Goal: Information Seeking & Learning: Learn about a topic

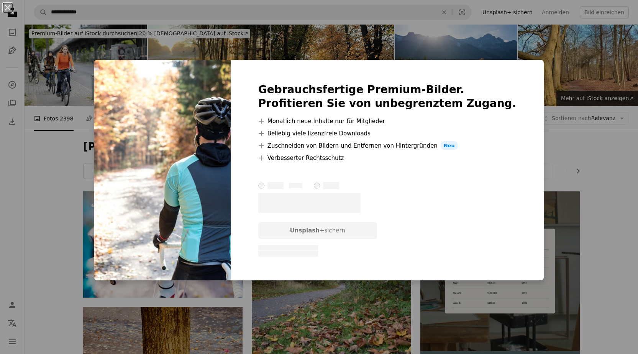
scroll to position [383, 0]
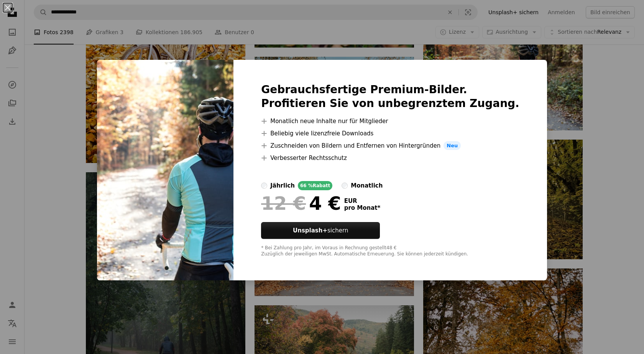
click at [560, 90] on div "An X shape Gebrauchsfertige Premium-Bilder. Profitieren Sie von unbegrenztem Zu…" at bounding box center [322, 177] width 644 height 354
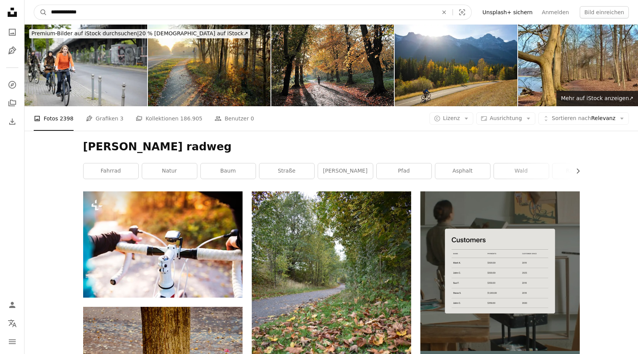
click at [147, 12] on input "**********" at bounding box center [241, 12] width 389 height 15
click at [118, 12] on input "**********" at bounding box center [241, 12] width 389 height 15
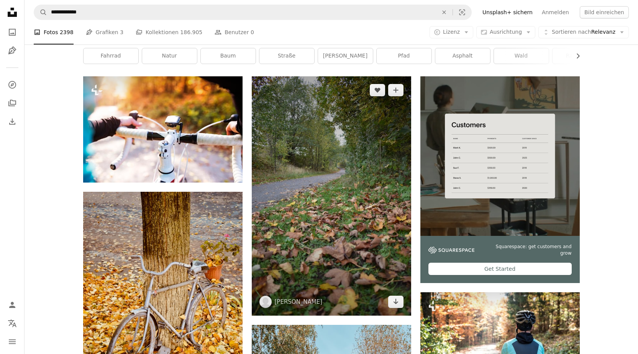
click at [294, 163] on img at bounding box center [331, 195] width 159 height 239
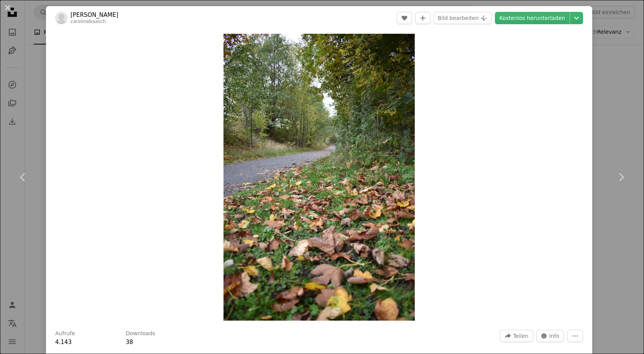
click at [599, 94] on div "An X shape Chevron left Chevron right [PERSON_NAME] carolinebaasch A heart A pl…" at bounding box center [322, 177] width 644 height 354
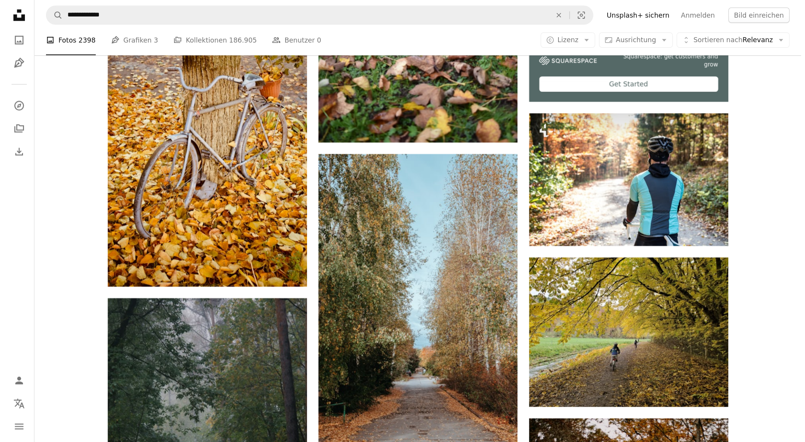
scroll to position [307, 0]
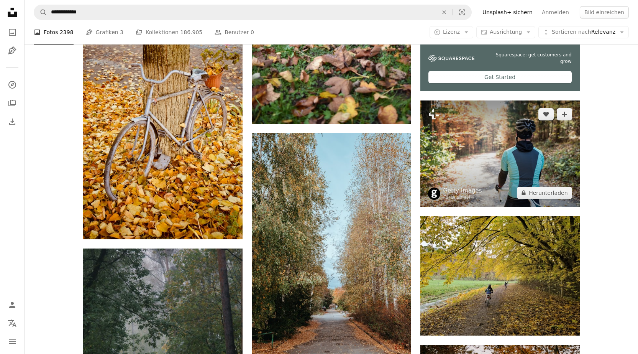
click at [516, 145] on img at bounding box center [500, 153] width 159 height 106
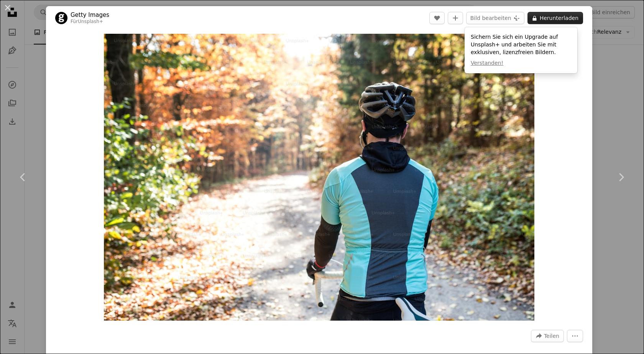
click at [554, 20] on button "A lock Herunterladen" at bounding box center [555, 18] width 56 height 12
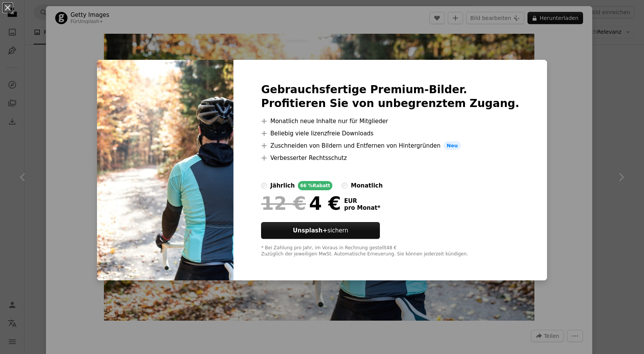
click at [564, 135] on div "An X shape Gebrauchsfertige Premium-Bilder. Profitieren Sie von unbegrenztem Zu…" at bounding box center [322, 177] width 644 height 354
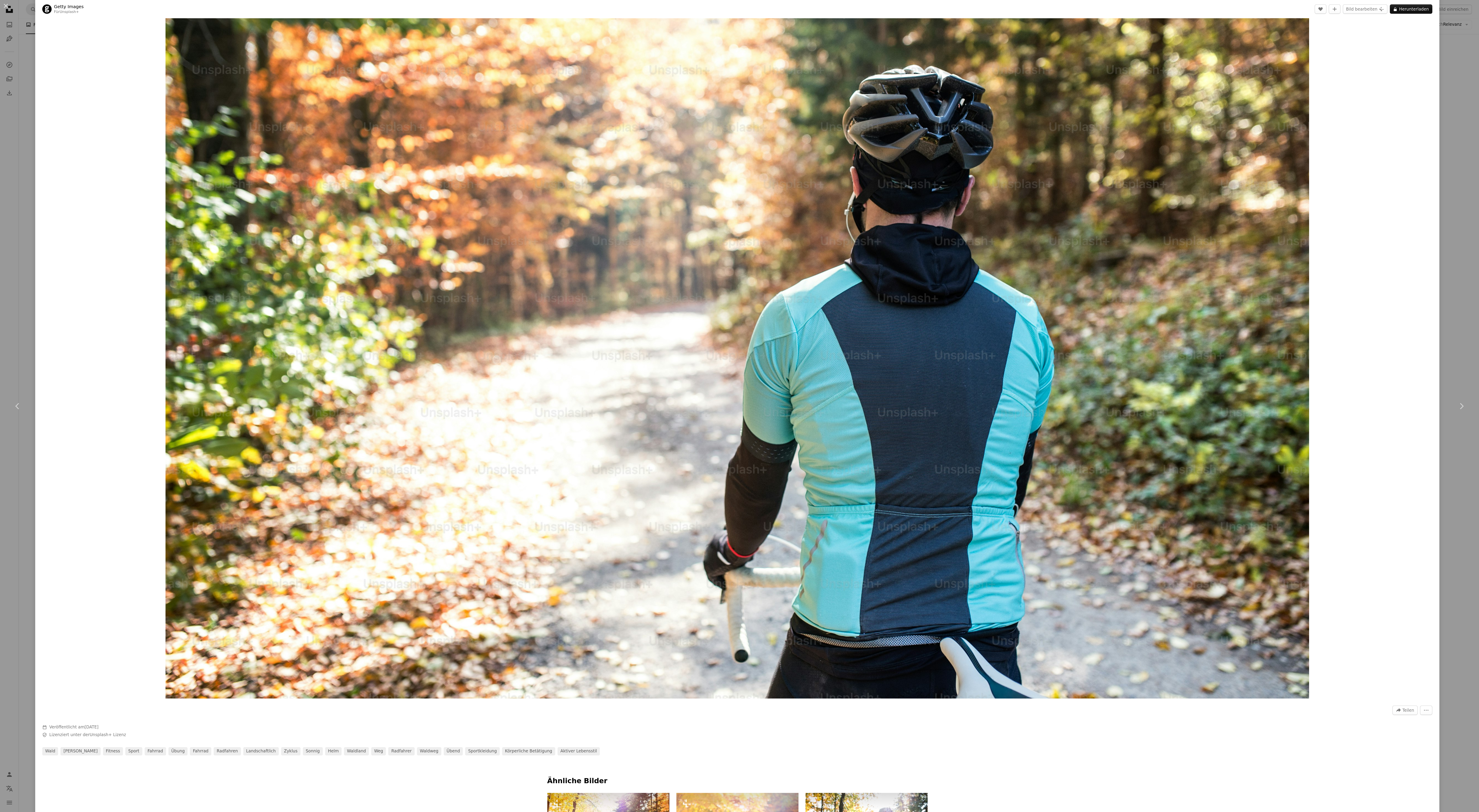
scroll to position [66, 0]
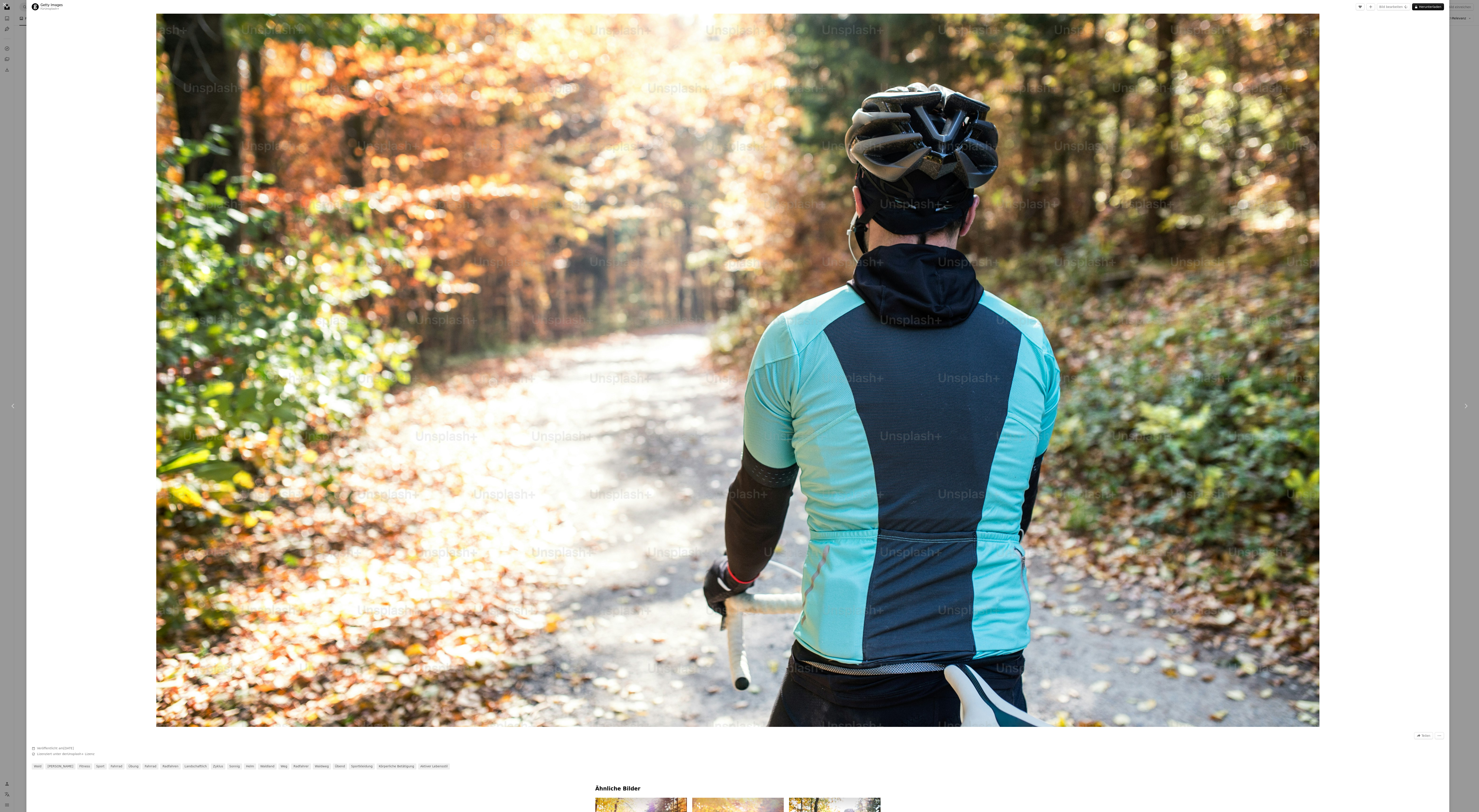
click at [366, 99] on img "Dieses Bild heranzoomen" at bounding box center [738, 340] width 1163 height 774
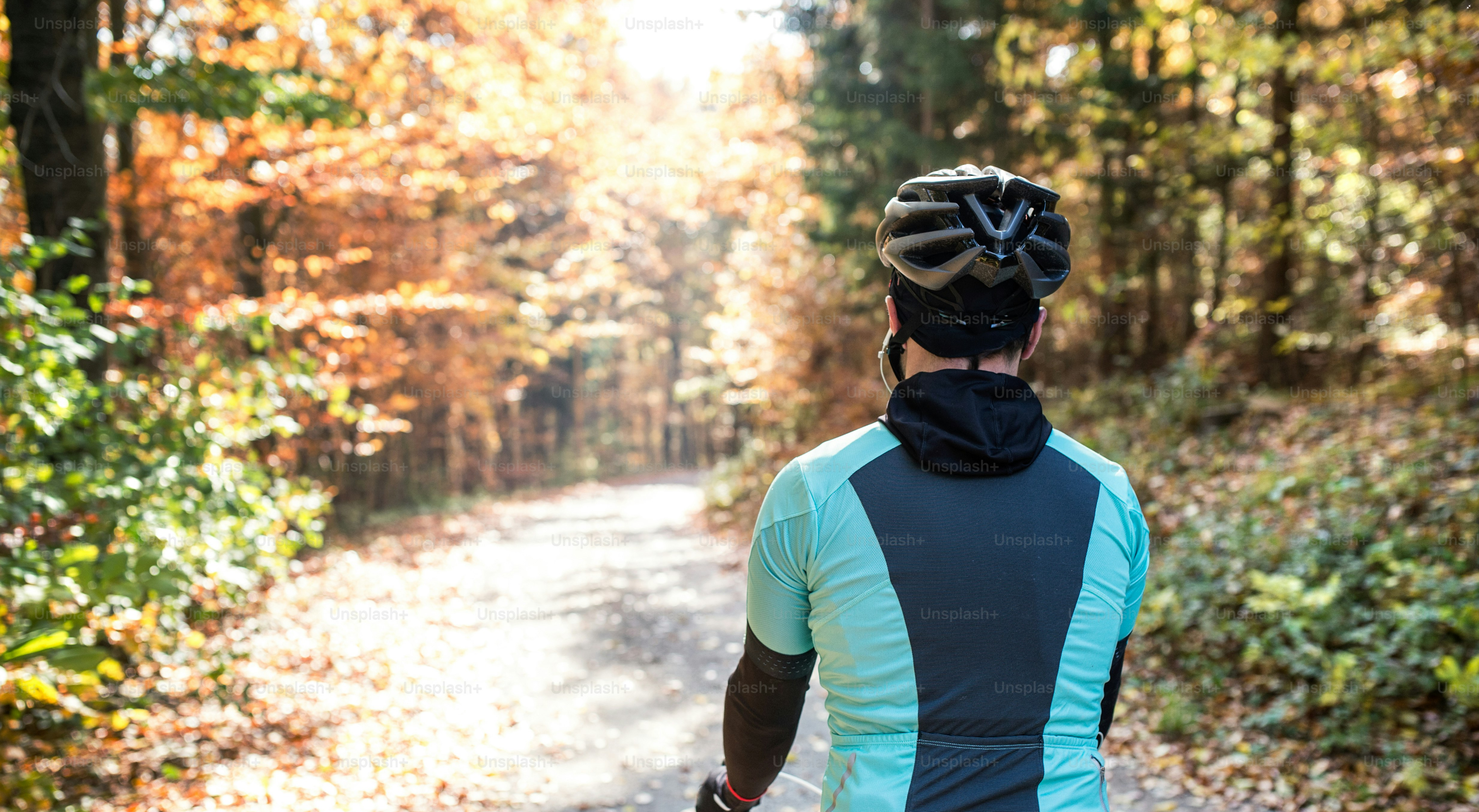
scroll to position [77, 0]
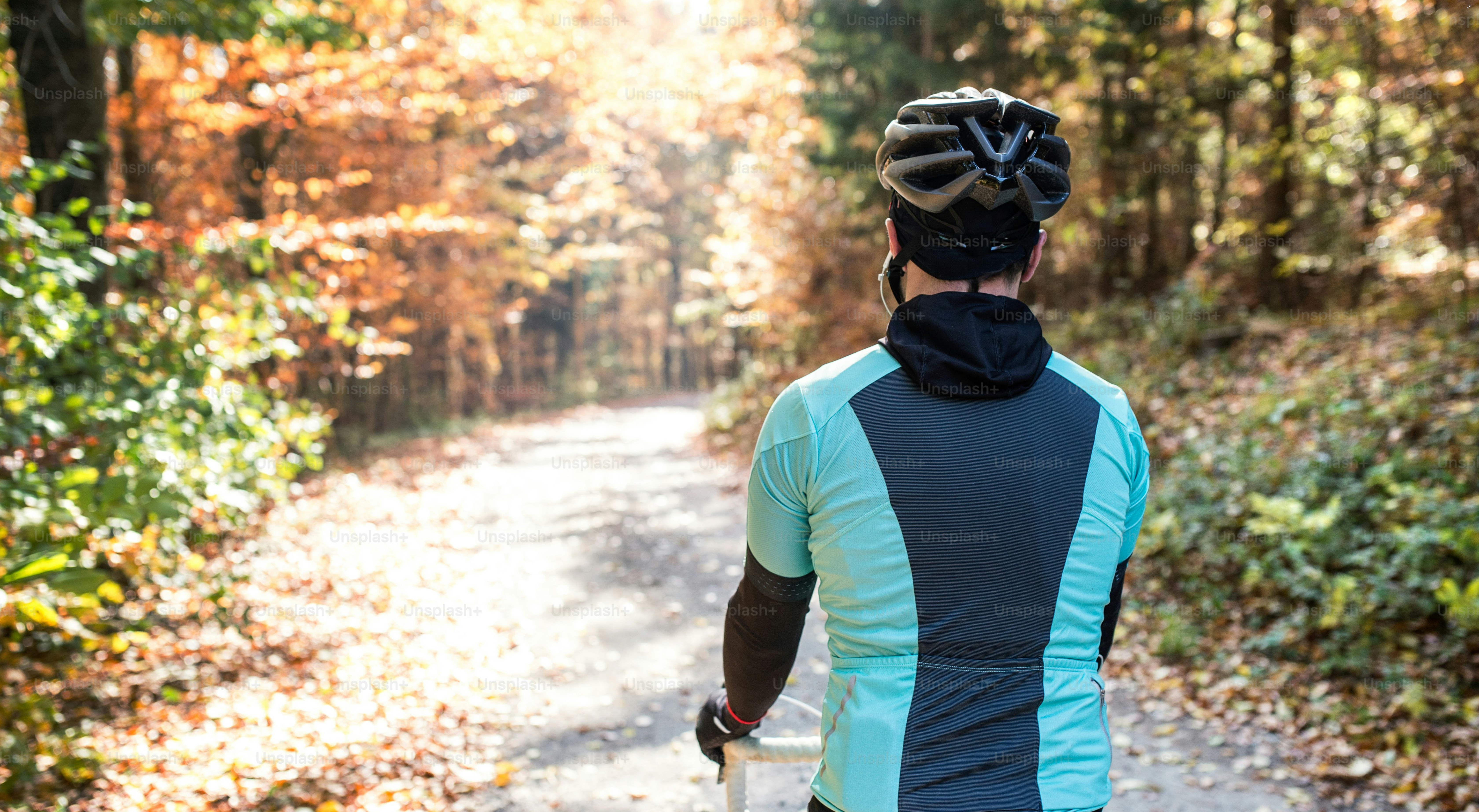
click at [366, 132] on img "Dieses Bild herauszoomen" at bounding box center [740, 414] width 1480 height 984
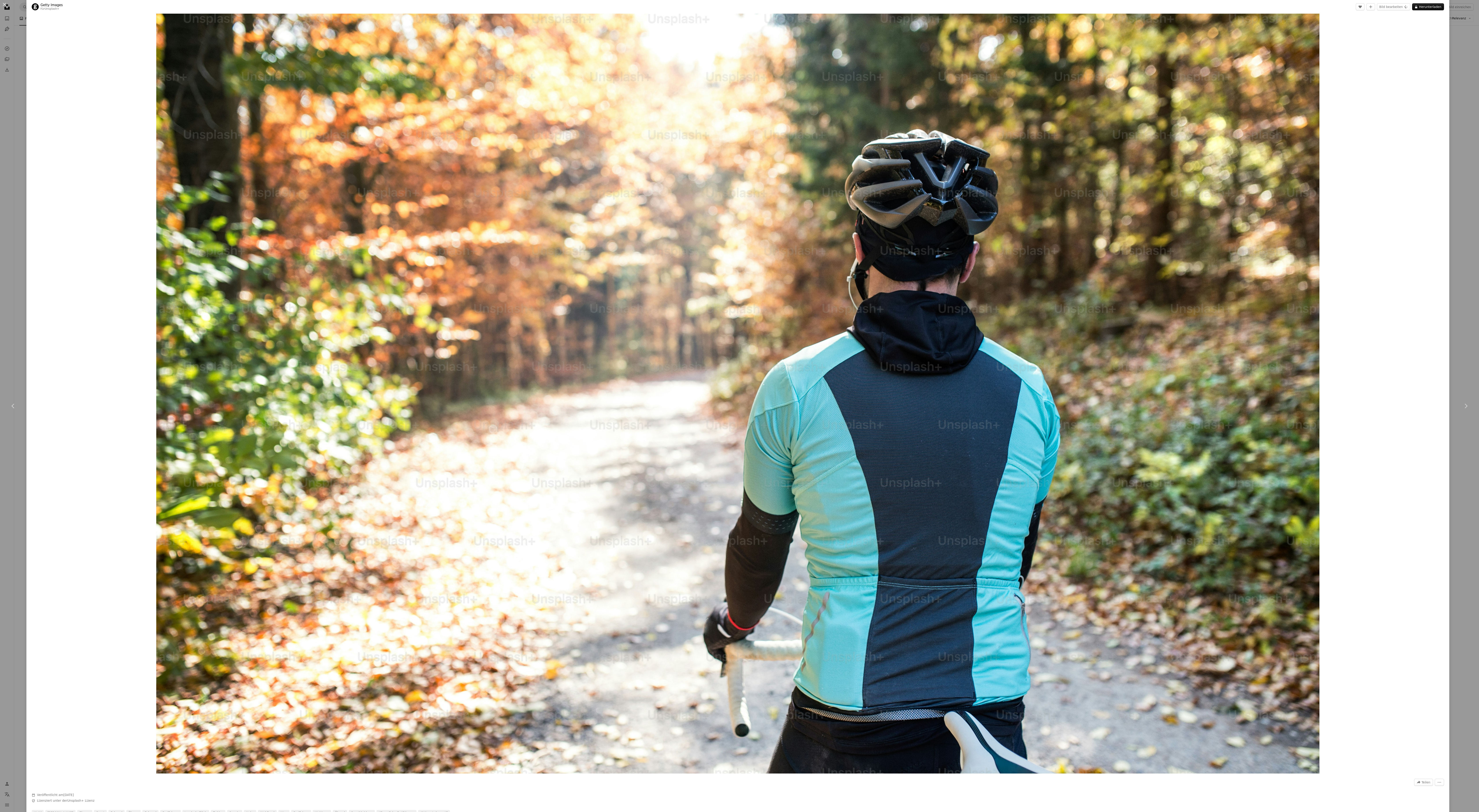
click at [366, 118] on div "Zoom in" at bounding box center [738, 387] width 1423 height 778
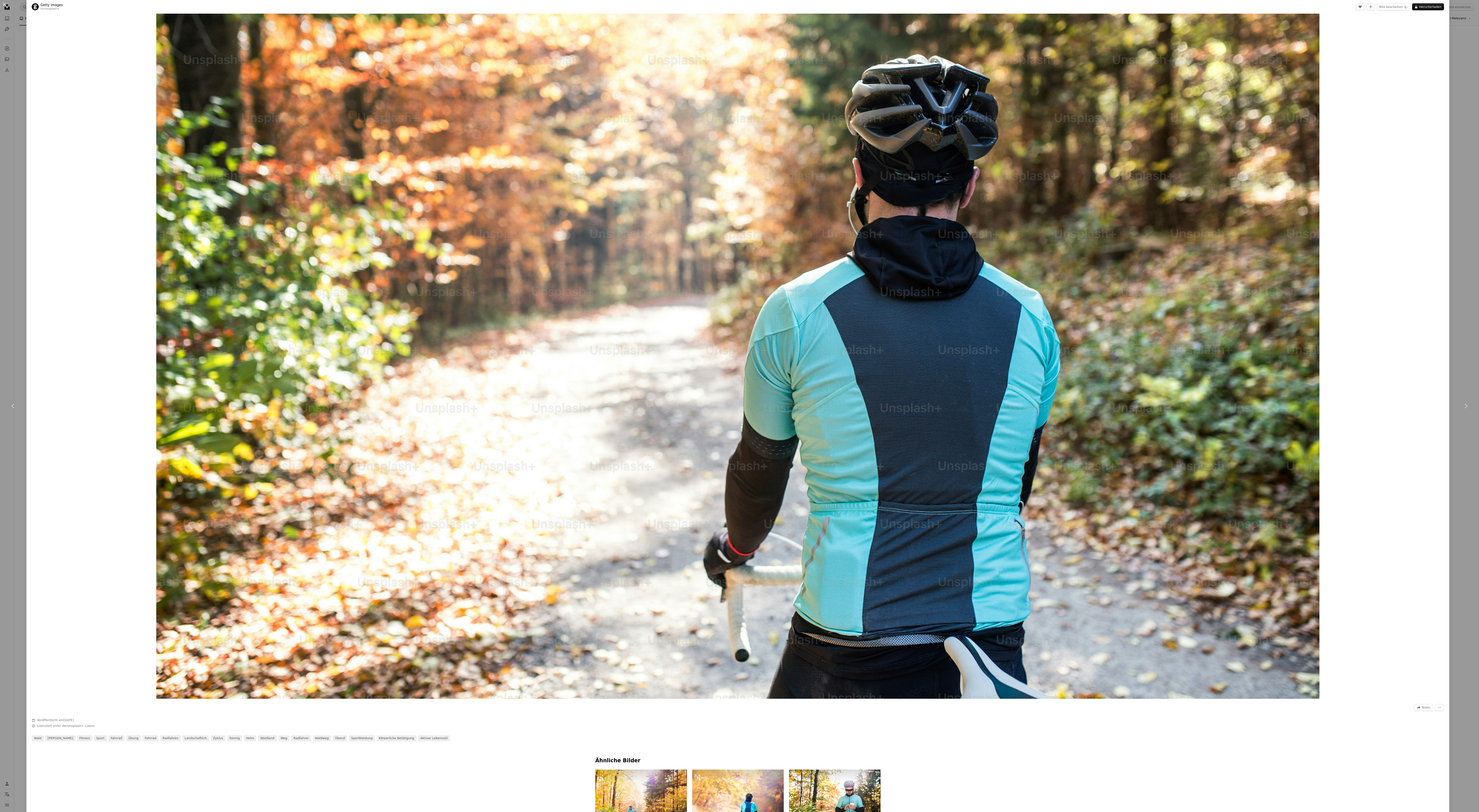
scroll to position [195, 0]
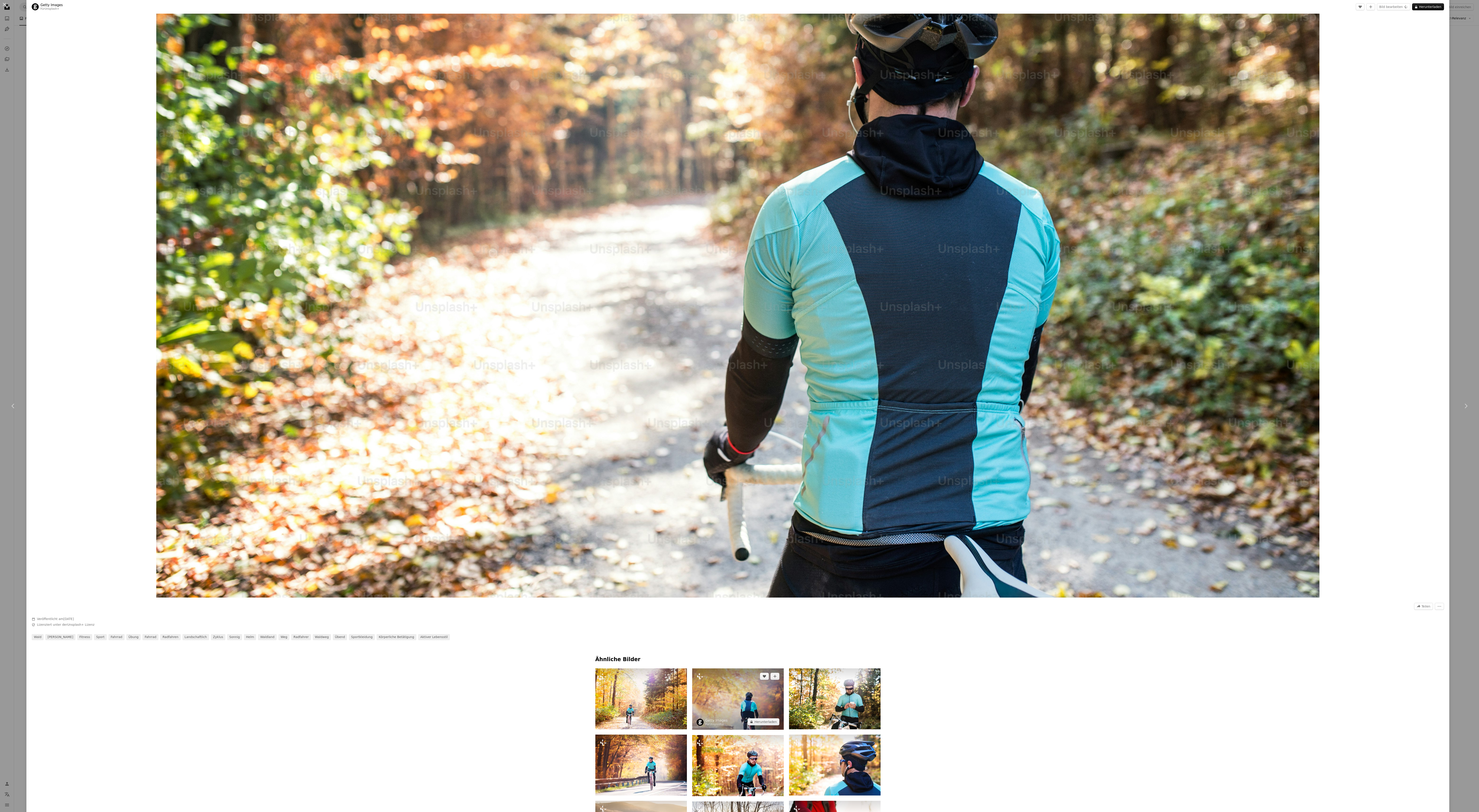
click at [366, 203] on img at bounding box center [738, 699] width 91 height 61
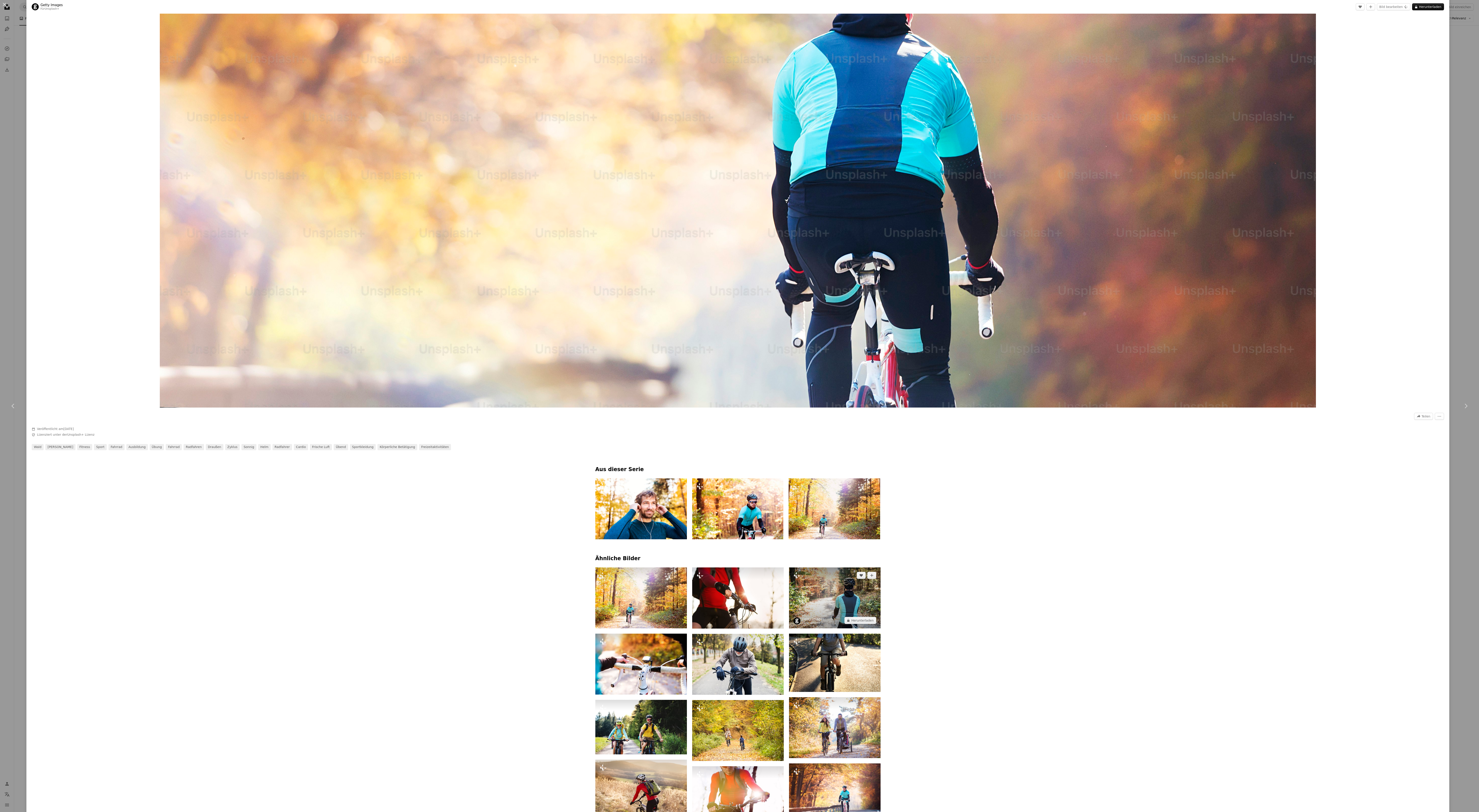
scroll to position [440, 0]
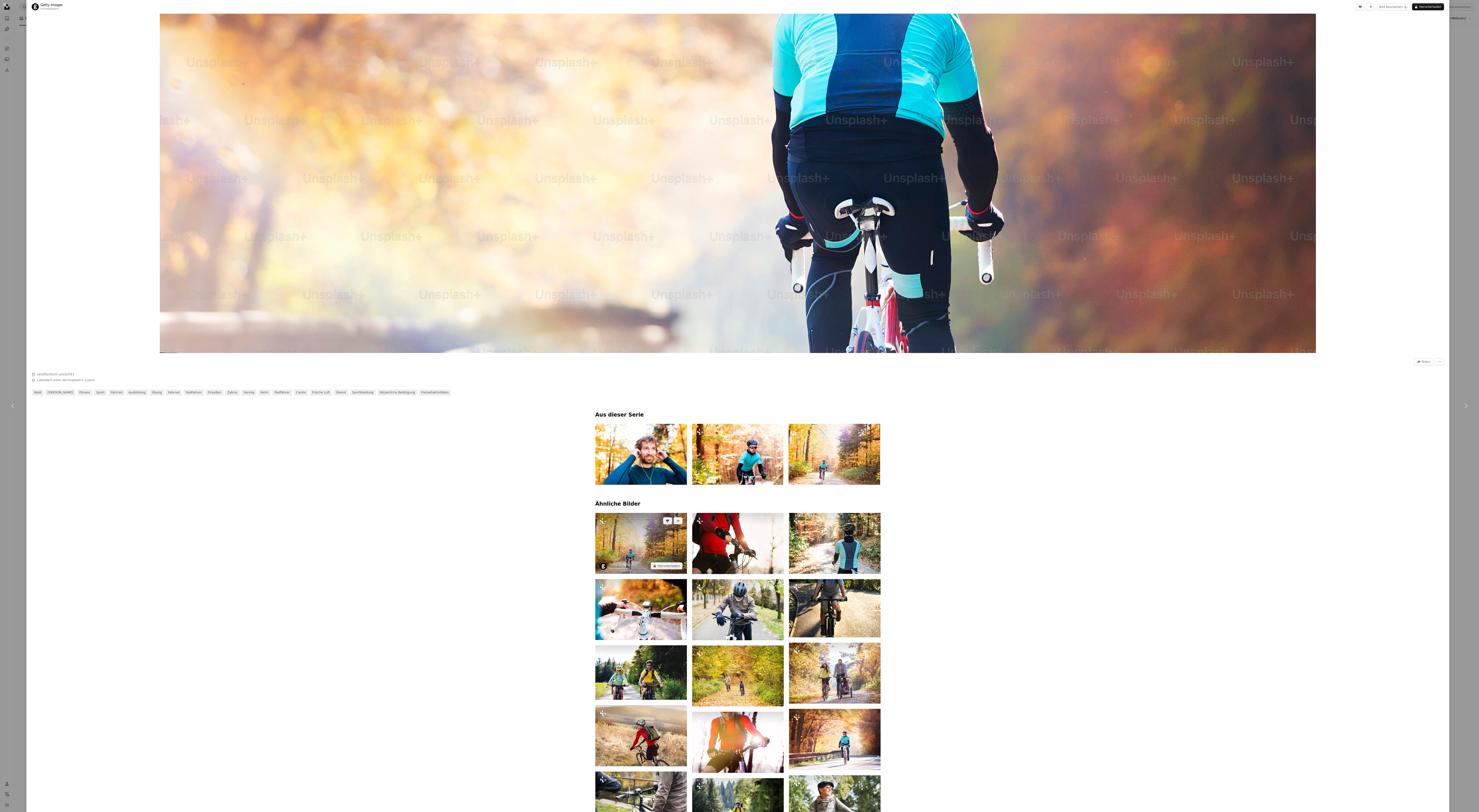
click at [366, 203] on img at bounding box center [641, 543] width 91 height 61
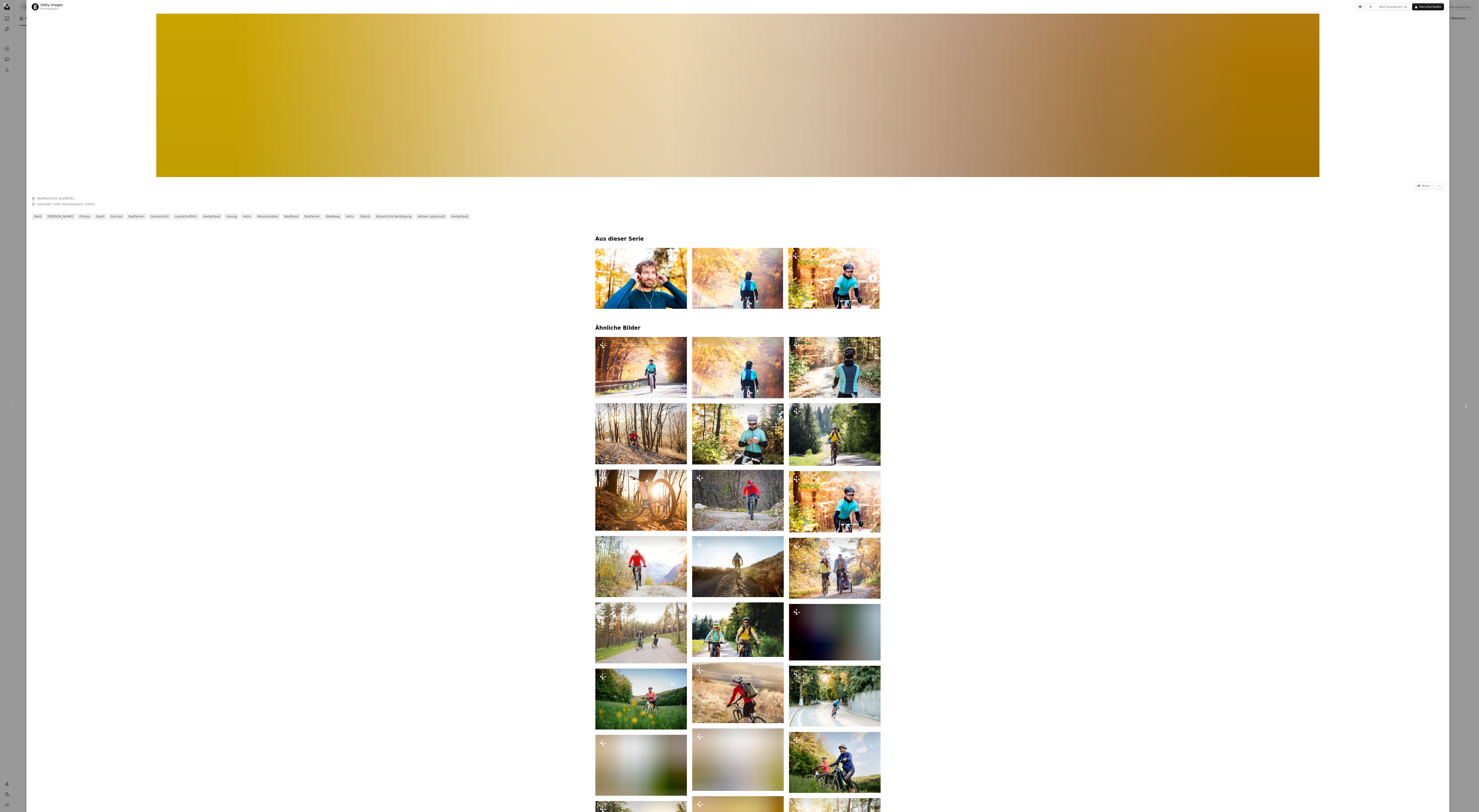
scroll to position [704, 0]
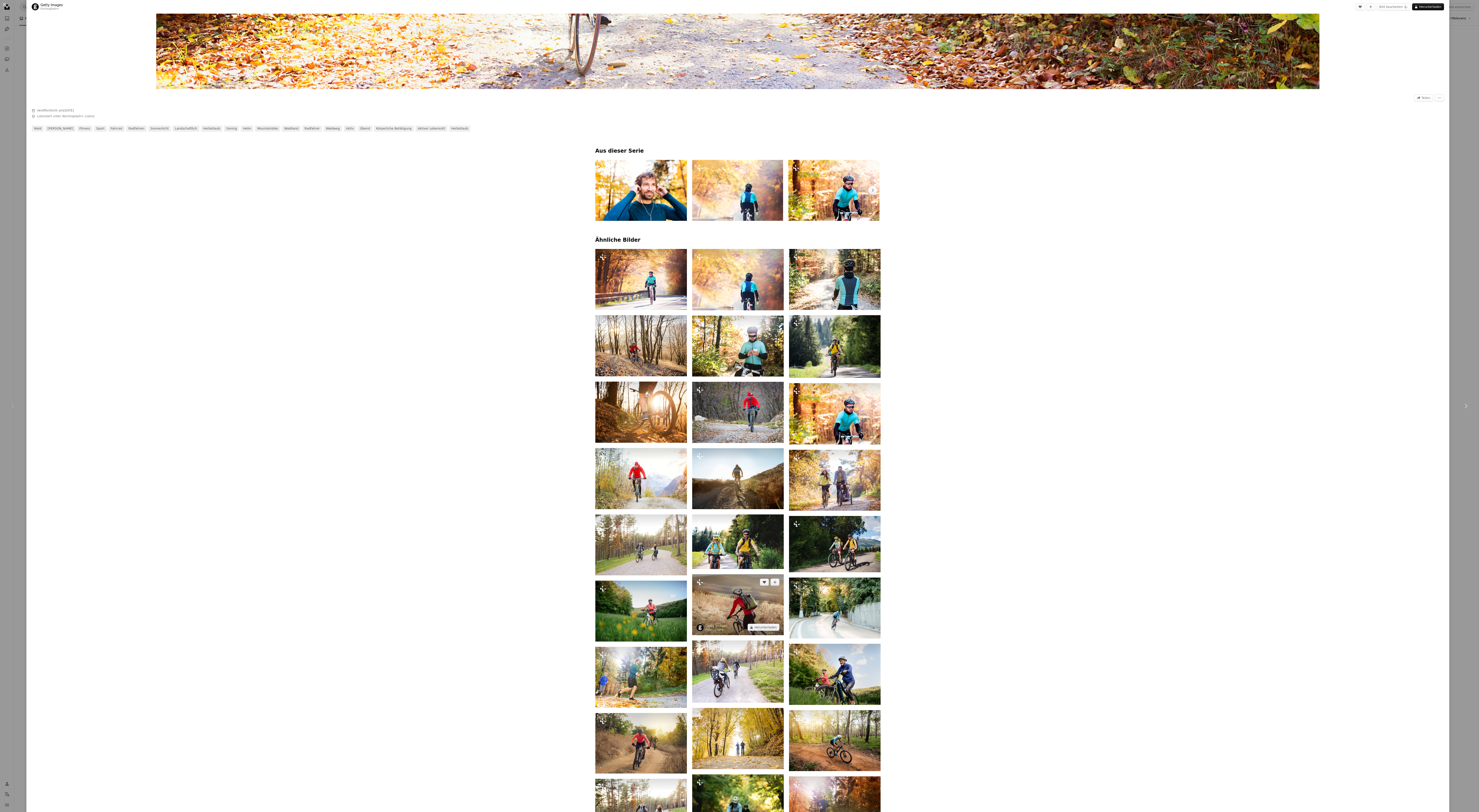
click at [366, 203] on link "Unsplash+" at bounding box center [717, 630] width 14 height 3
